Goal: Information Seeking & Learning: Learn about a topic

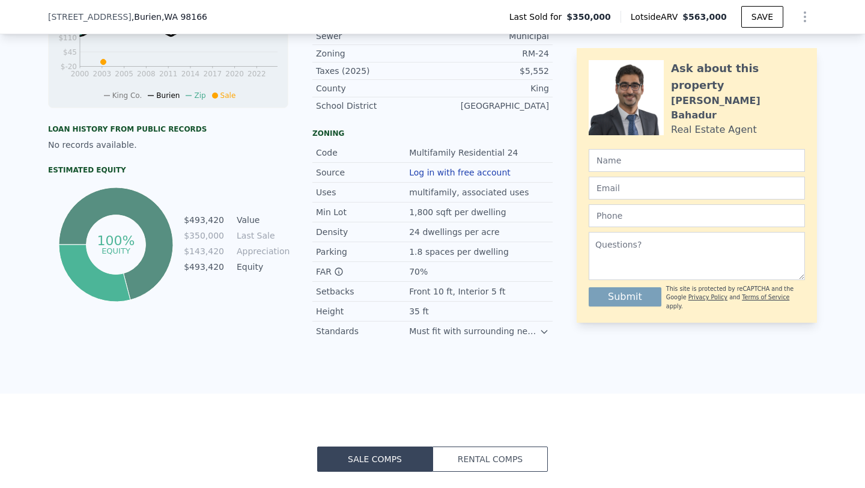
scroll to position [478, 0]
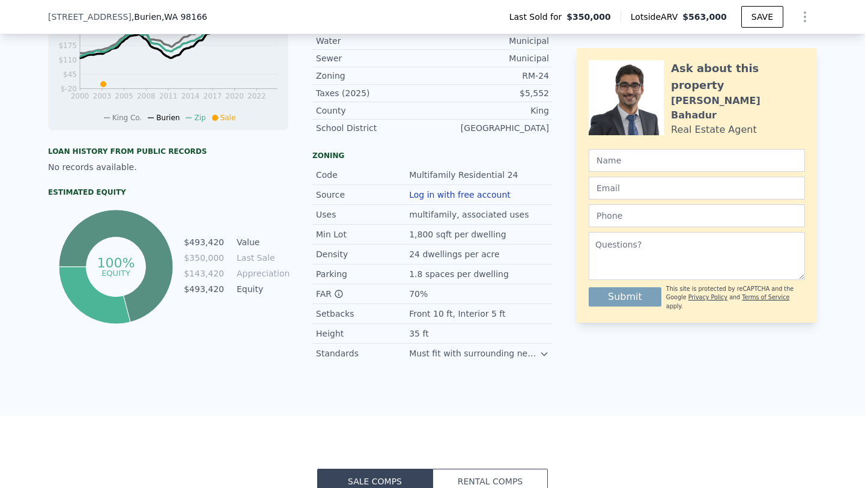
click at [464, 476] on button "Rental Comps" at bounding box center [490, 481] width 115 height 25
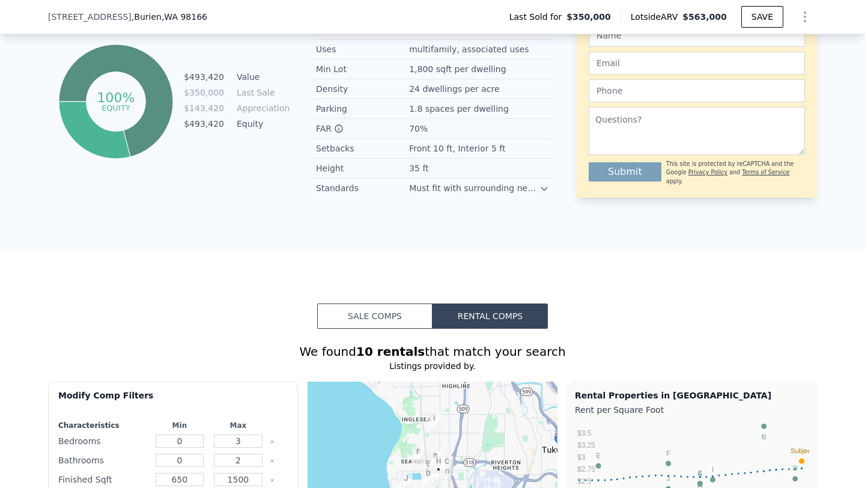
scroll to position [901, 0]
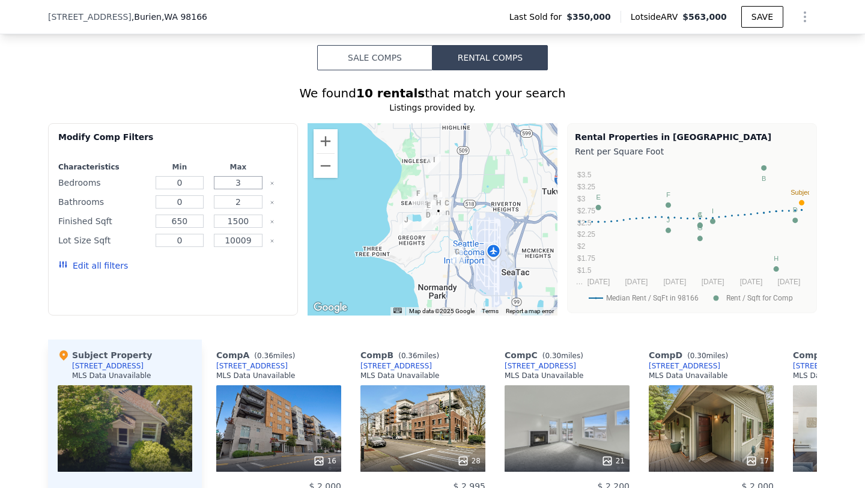
drag, startPoint x: 231, startPoint y: 184, endPoint x: 254, endPoint y: 184, distance: 23.4
click at [254, 184] on input "3" at bounding box center [238, 182] width 49 height 13
drag, startPoint x: 186, startPoint y: 184, endPoint x: 162, endPoint y: 181, distance: 24.8
click at [162, 181] on input "0" at bounding box center [180, 182] width 49 height 13
type input "2"
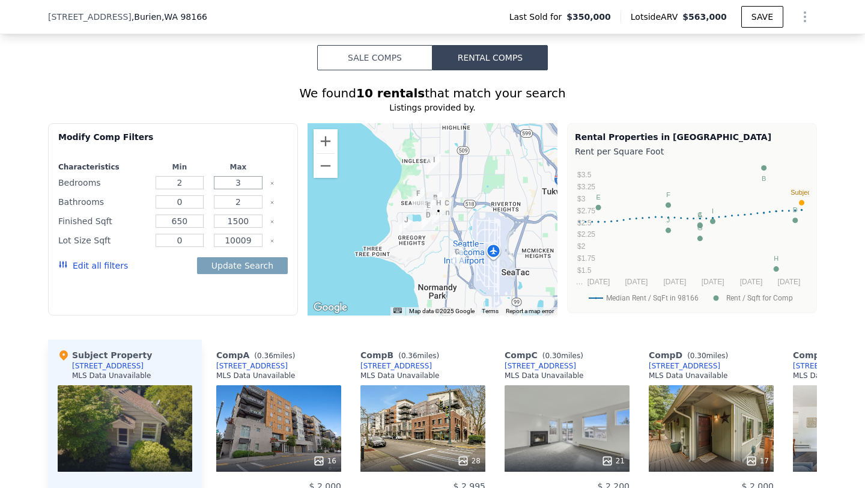
click at [235, 182] on input "3" at bounding box center [238, 182] width 49 height 13
click at [185, 185] on input "2" at bounding box center [180, 182] width 49 height 13
type input "1"
click at [239, 184] on input "3" at bounding box center [238, 182] width 49 height 13
type input "3"
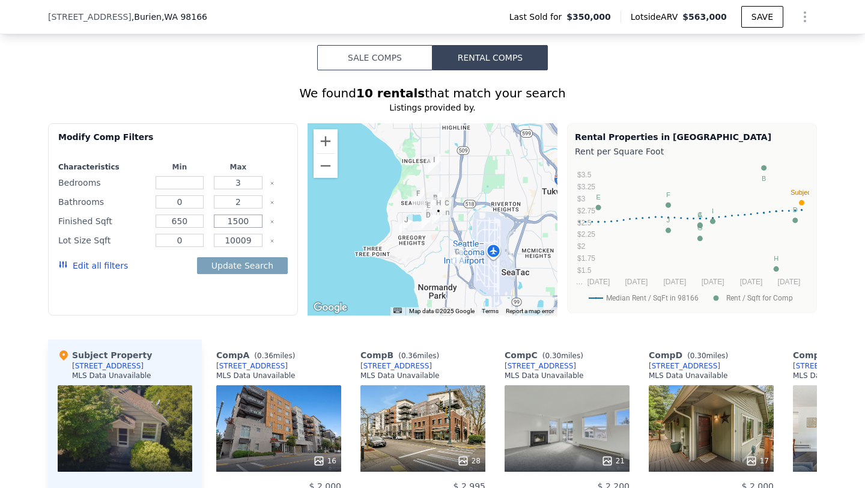
drag, startPoint x: 252, startPoint y: 222, endPoint x: 214, endPoint y: 222, distance: 38.5
click at [214, 222] on input "1500" at bounding box center [238, 221] width 49 height 13
type input "900"
click at [254, 264] on button "Update Search" at bounding box center [242, 265] width 91 height 17
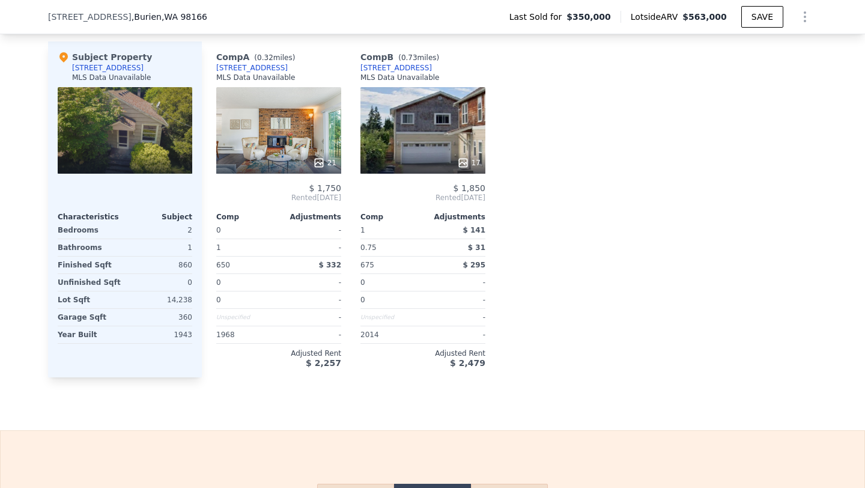
scroll to position [1208, 0]
